Goal: Check status: Check status

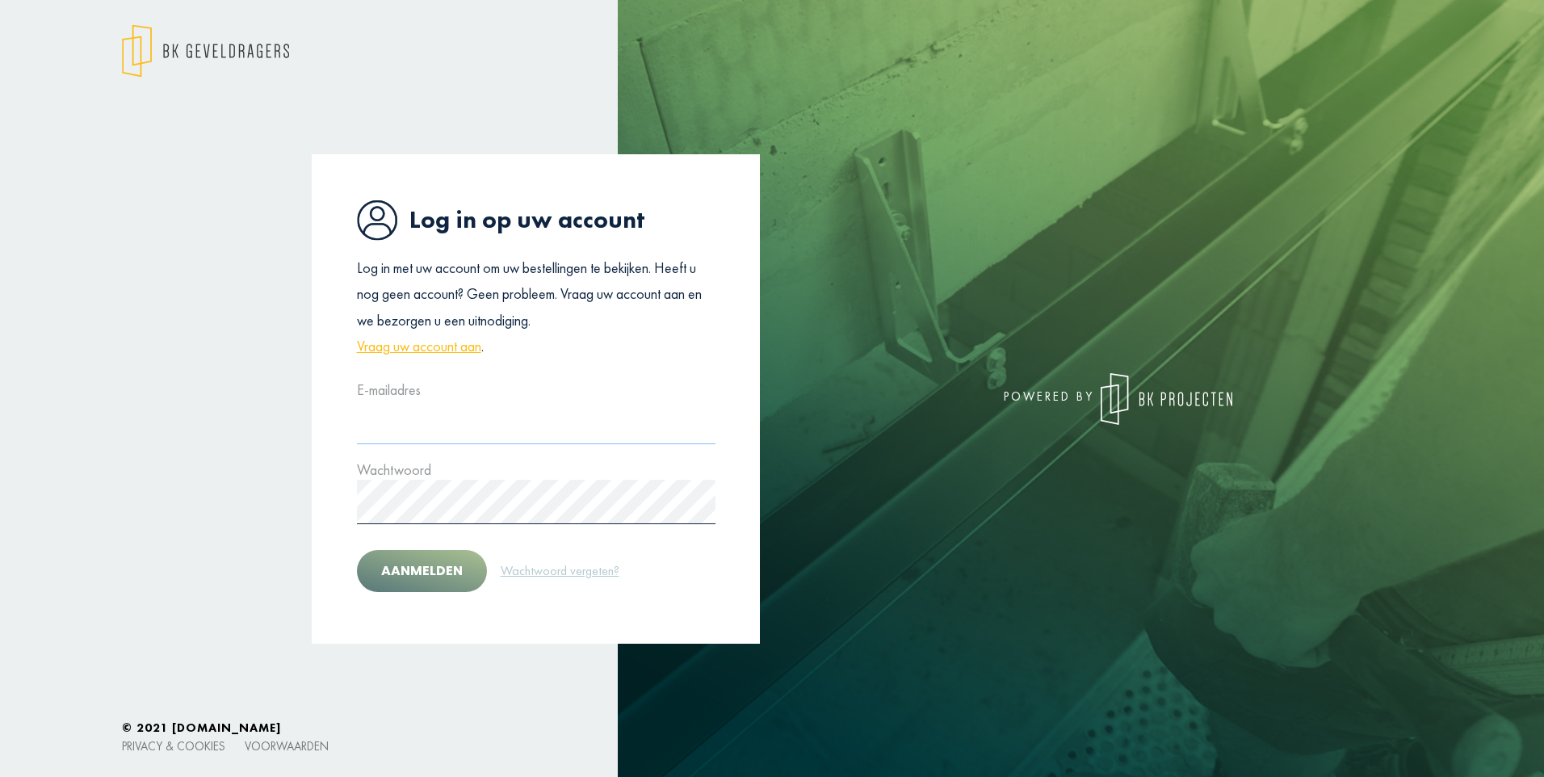
click at [417, 424] on input "text" at bounding box center [536, 422] width 358 height 44
type input "**********"
click at [357, 550] on button "Aanmelden" at bounding box center [422, 571] width 130 height 42
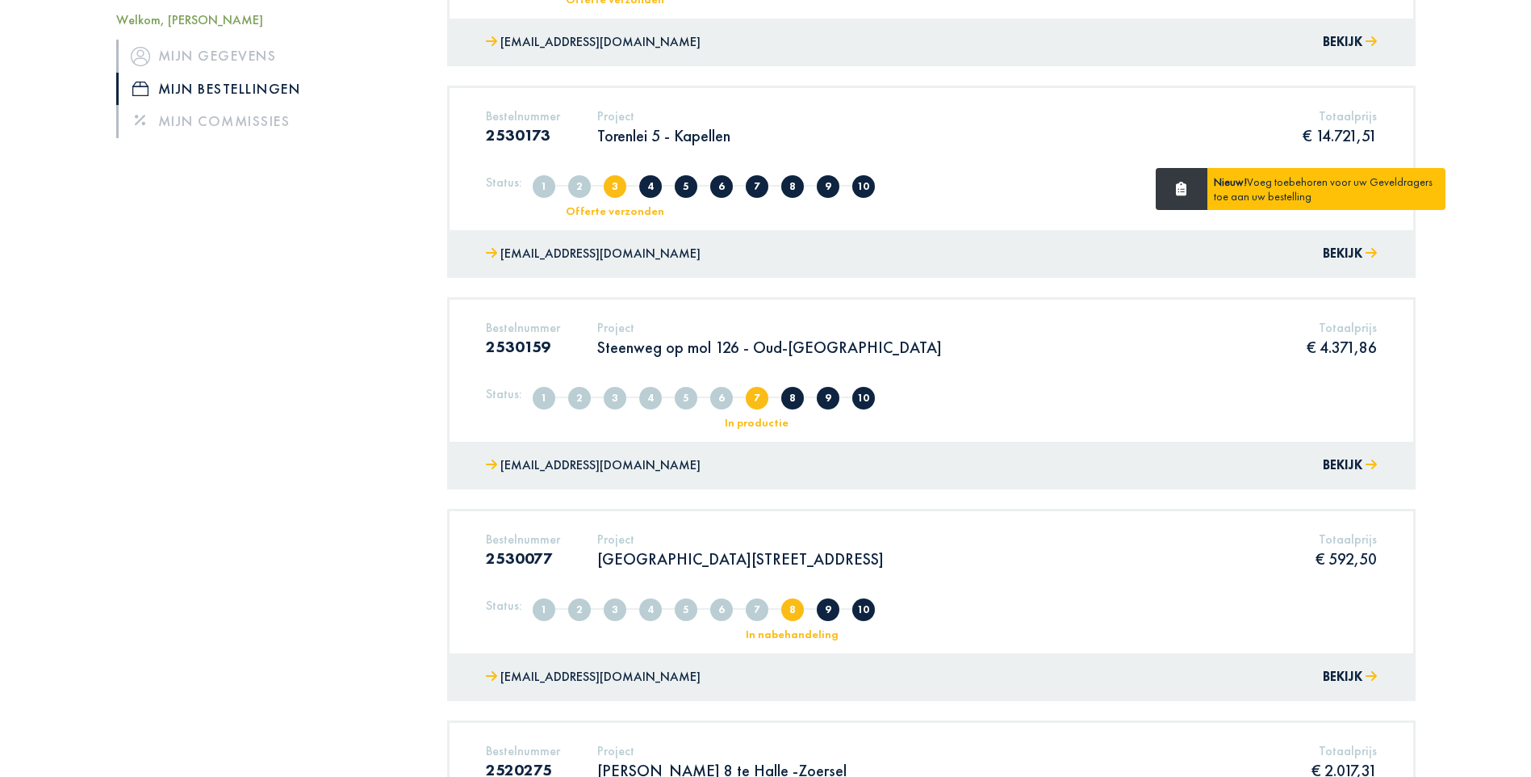
scroll to position [646, 0]
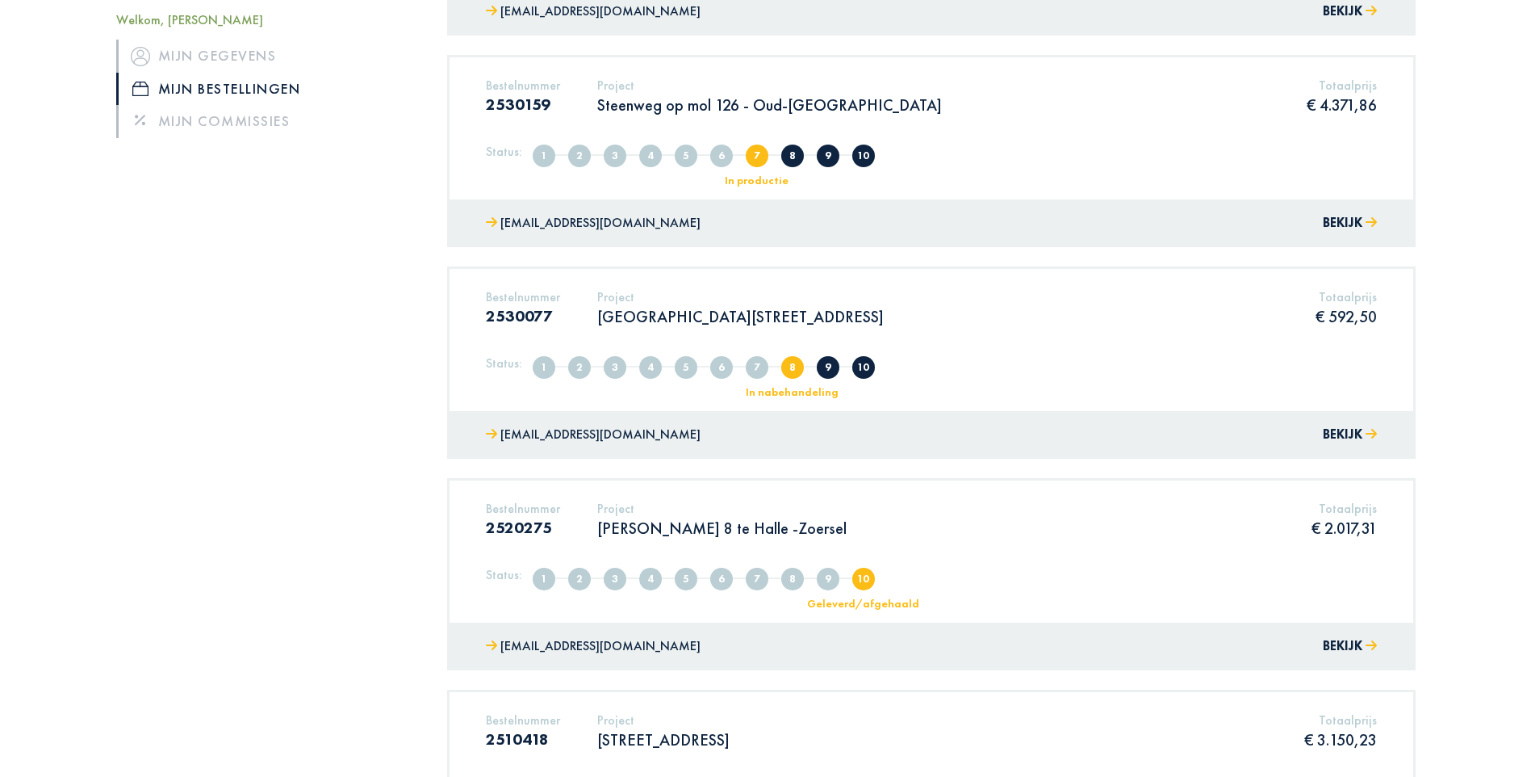
click at [790, 377] on span "8" at bounding box center [792, 367] width 23 height 23
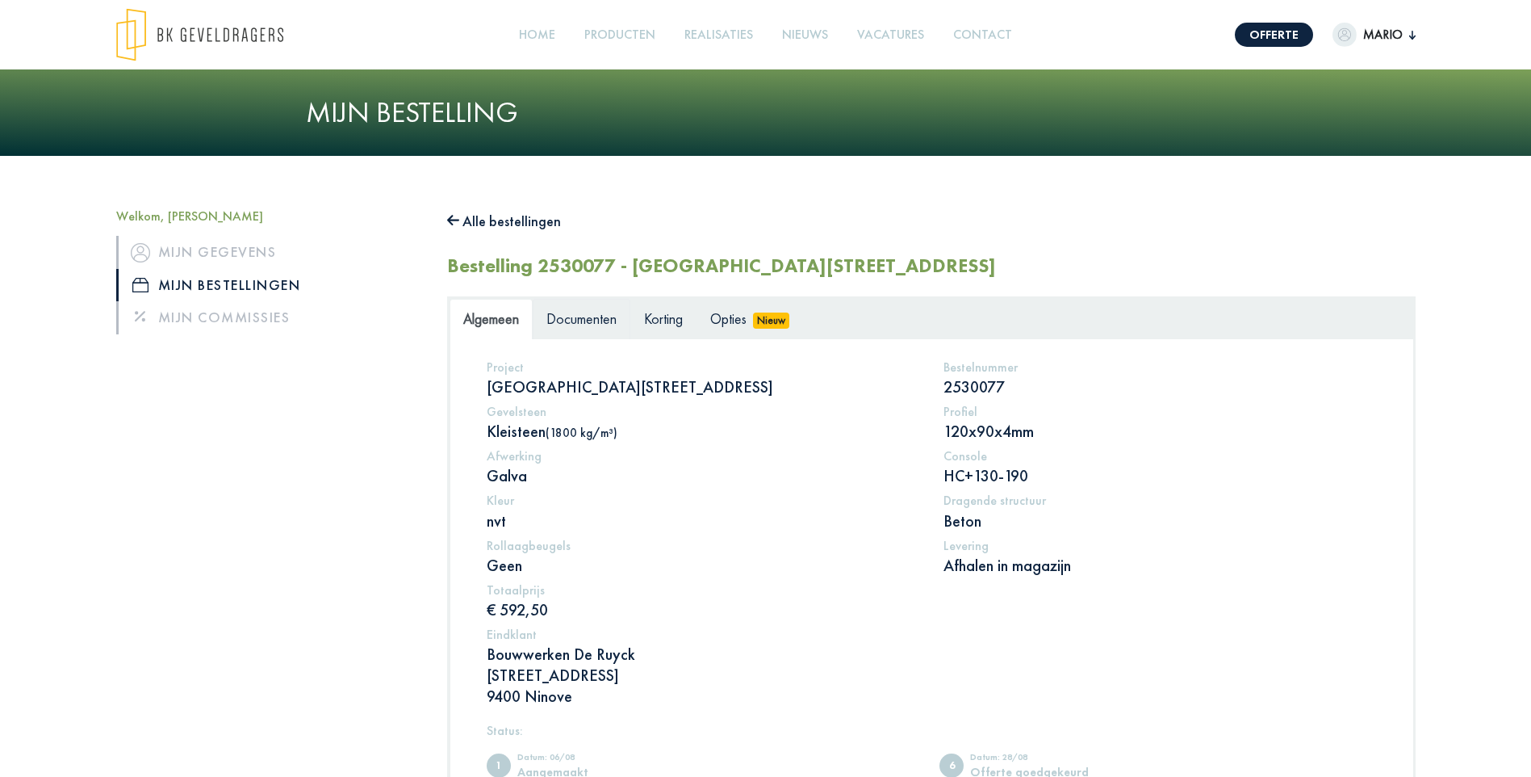
click at [593, 323] on span "Documenten" at bounding box center [582, 318] width 70 height 19
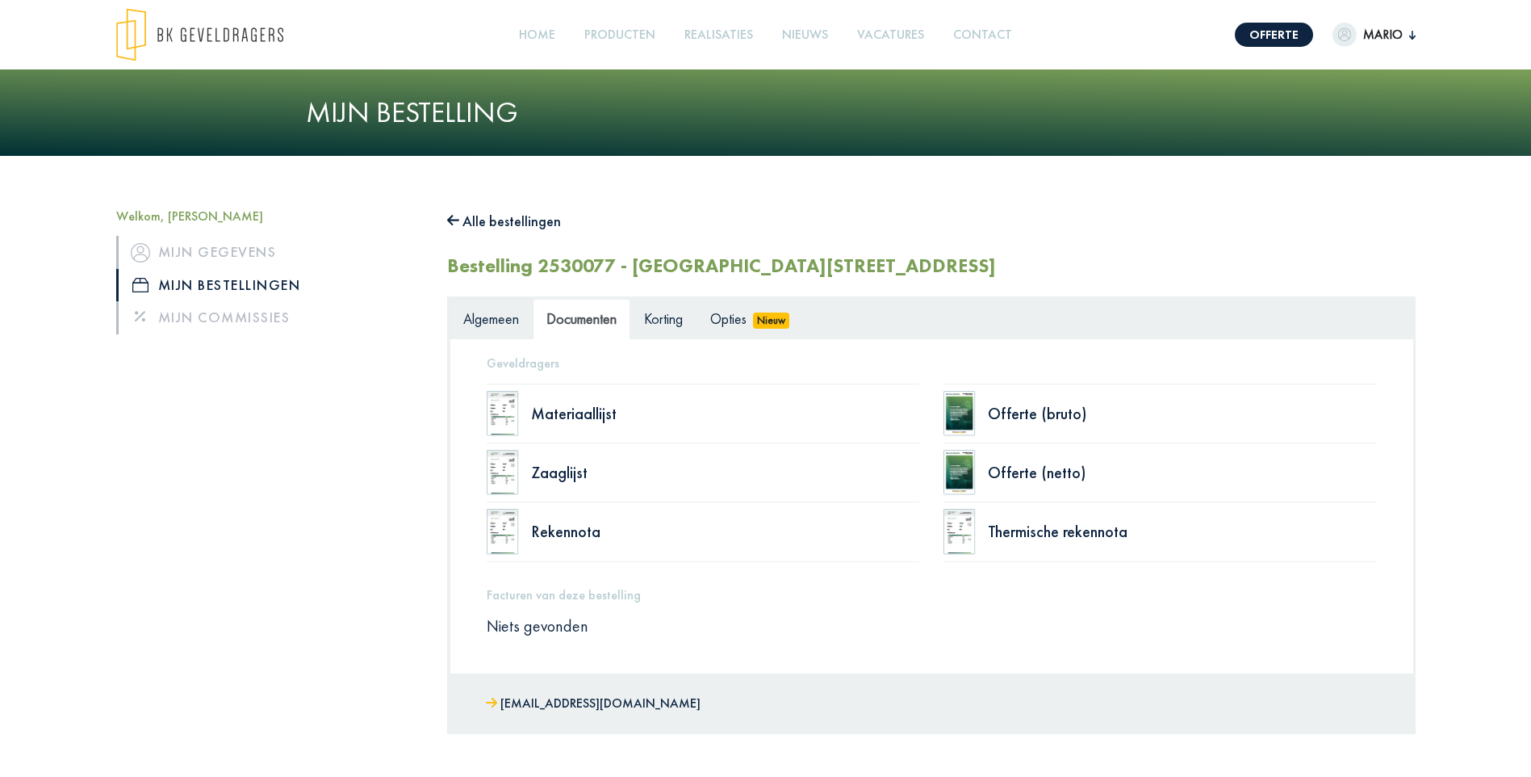
click at [509, 326] on span "Algemeen" at bounding box center [491, 318] width 56 height 19
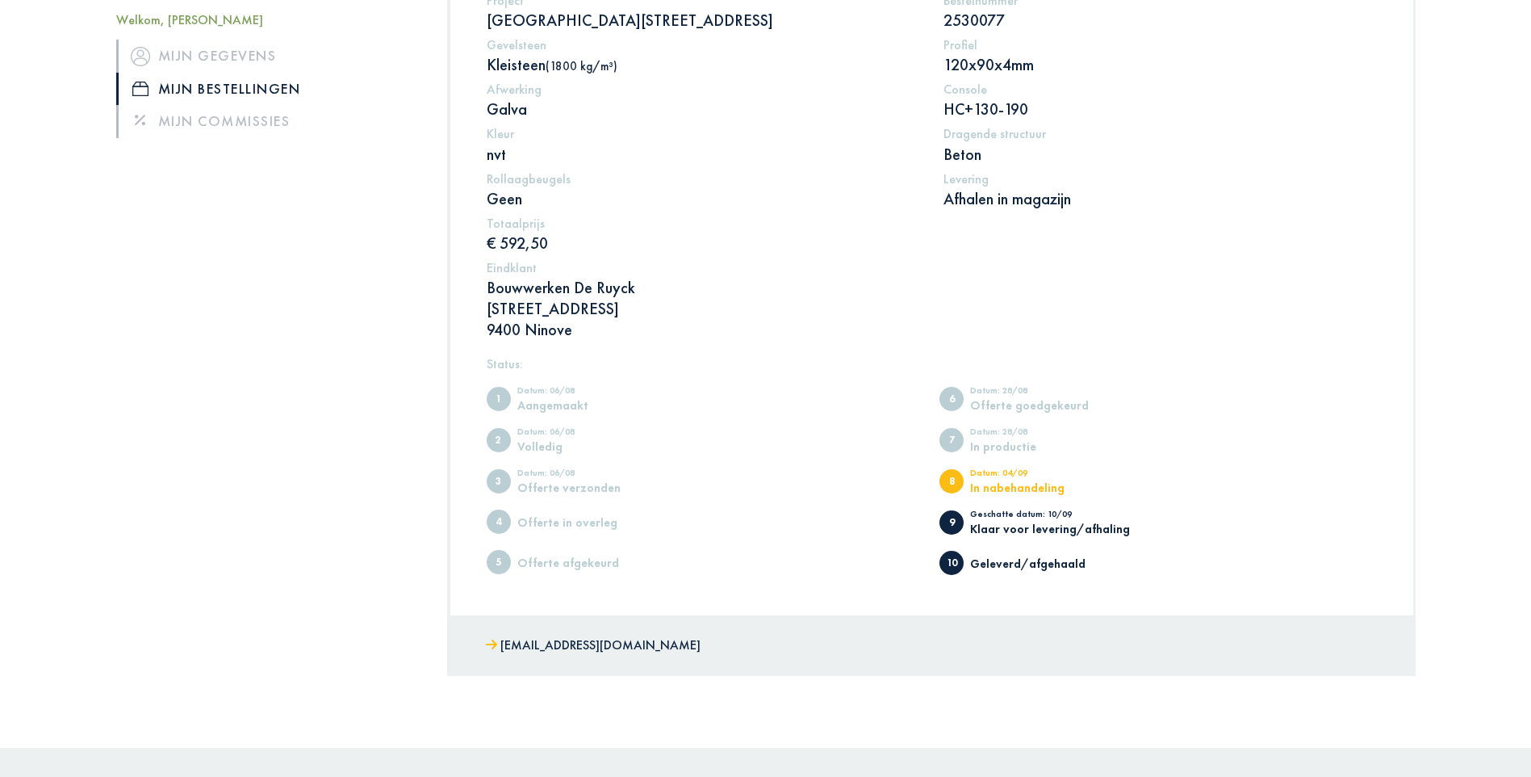
scroll to position [442, 0]
